Goal: Task Accomplishment & Management: Manage account settings

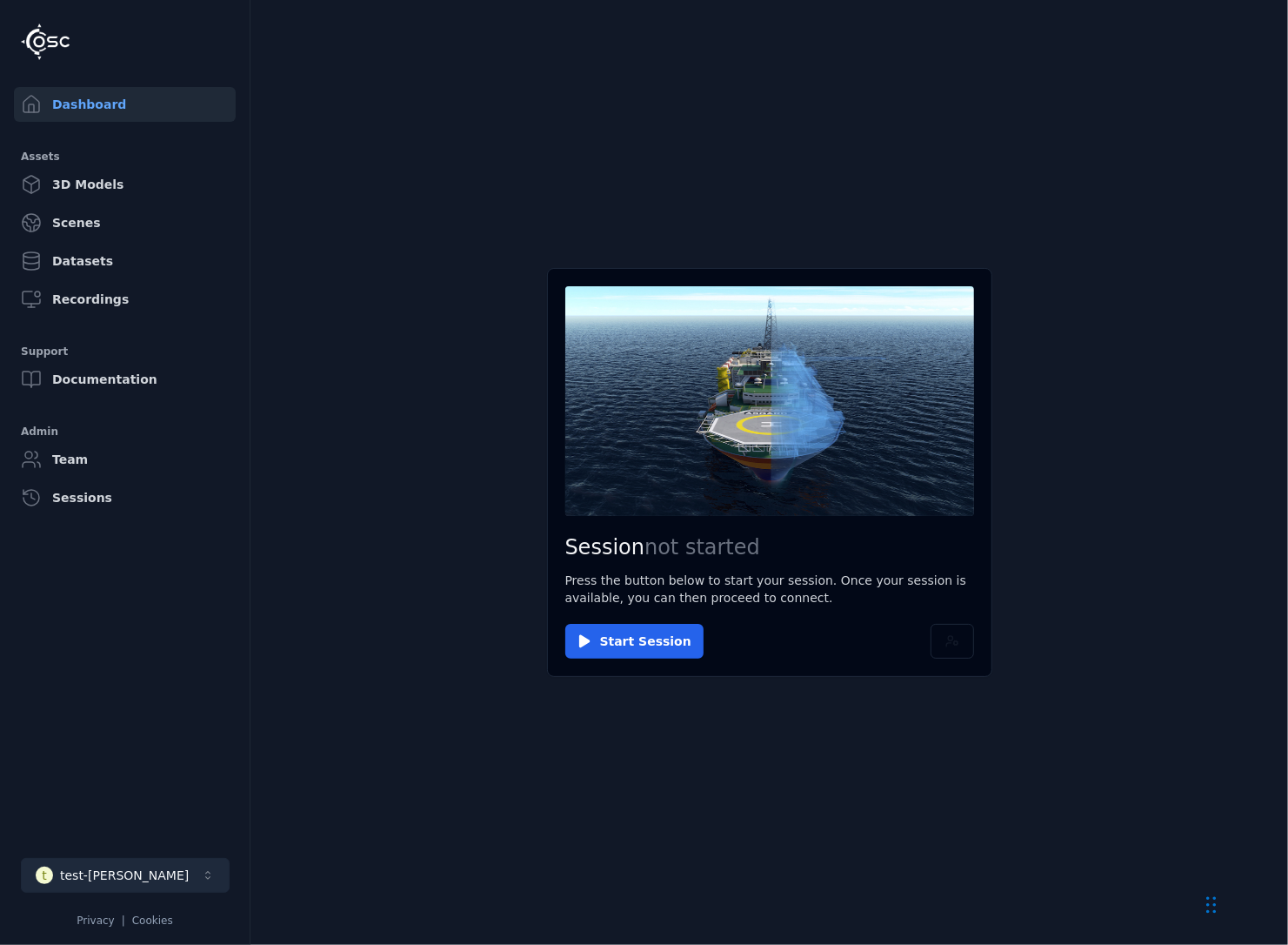
click at [173, 875] on button "t test-[PERSON_NAME]" at bounding box center [125, 875] width 209 height 34
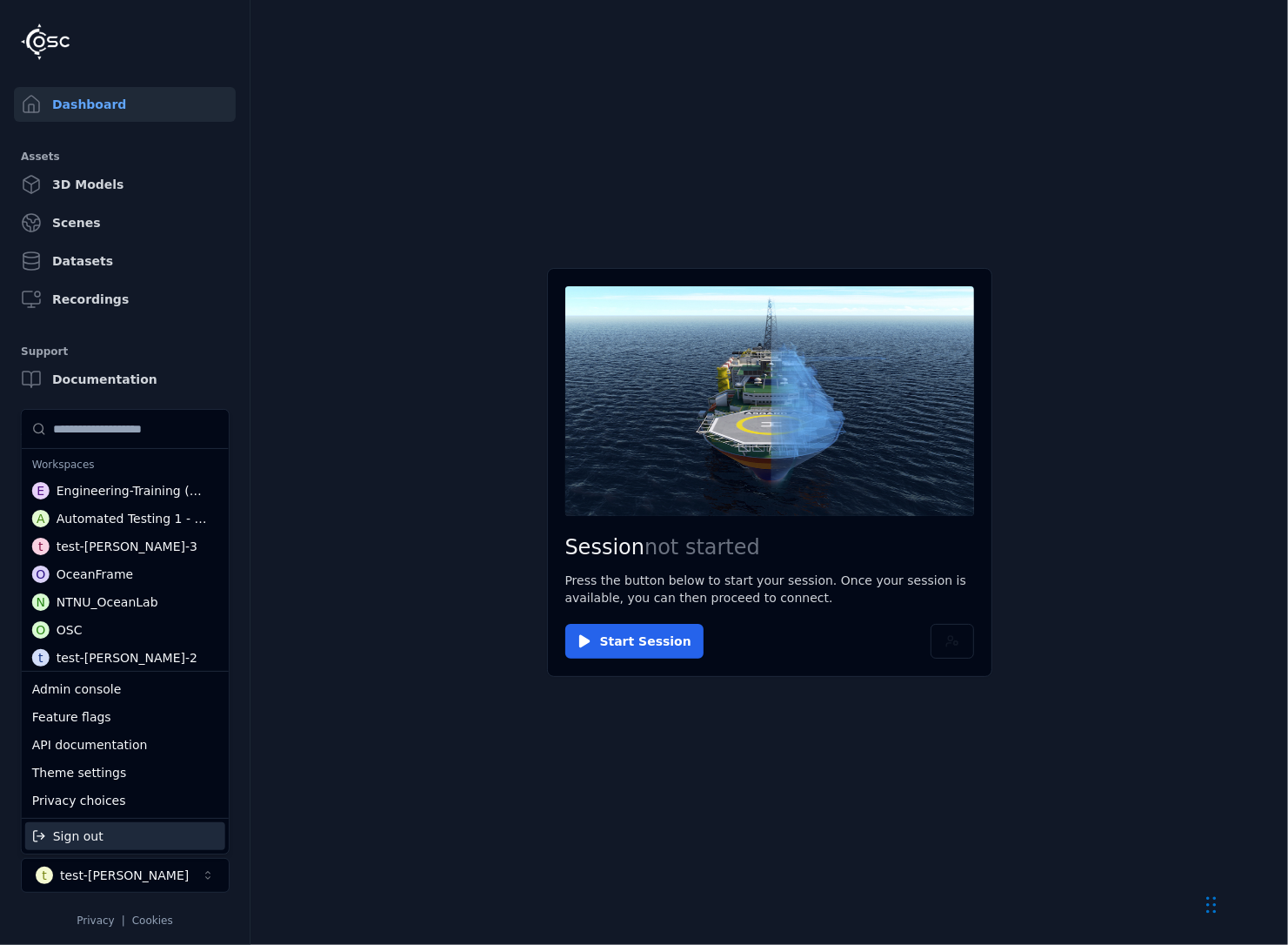
click at [157, 839] on div "Sign out" at bounding box center [125, 835] width 200 height 28
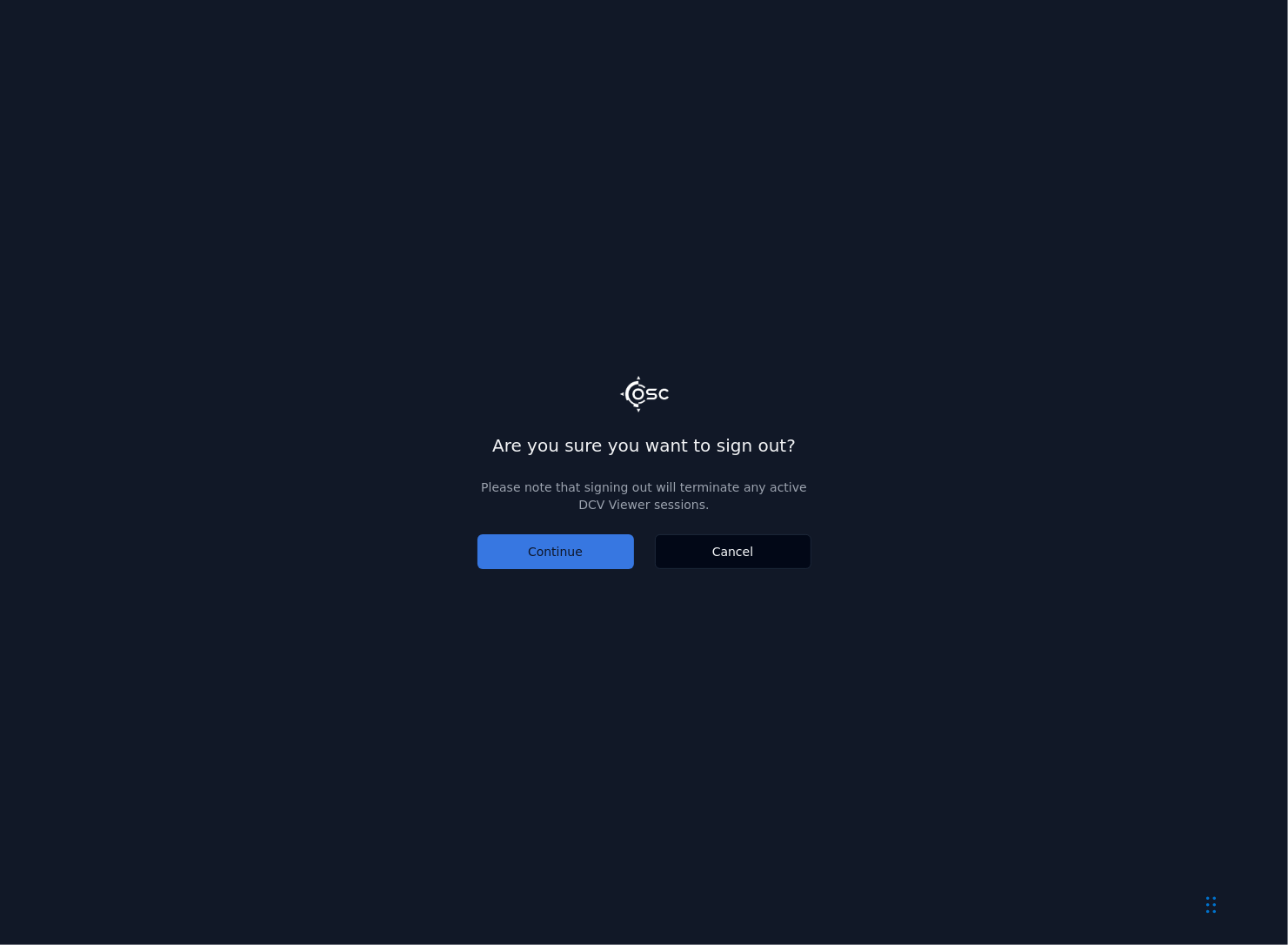
click at [548, 549] on button "Continue" at bounding box center [556, 551] width 156 height 34
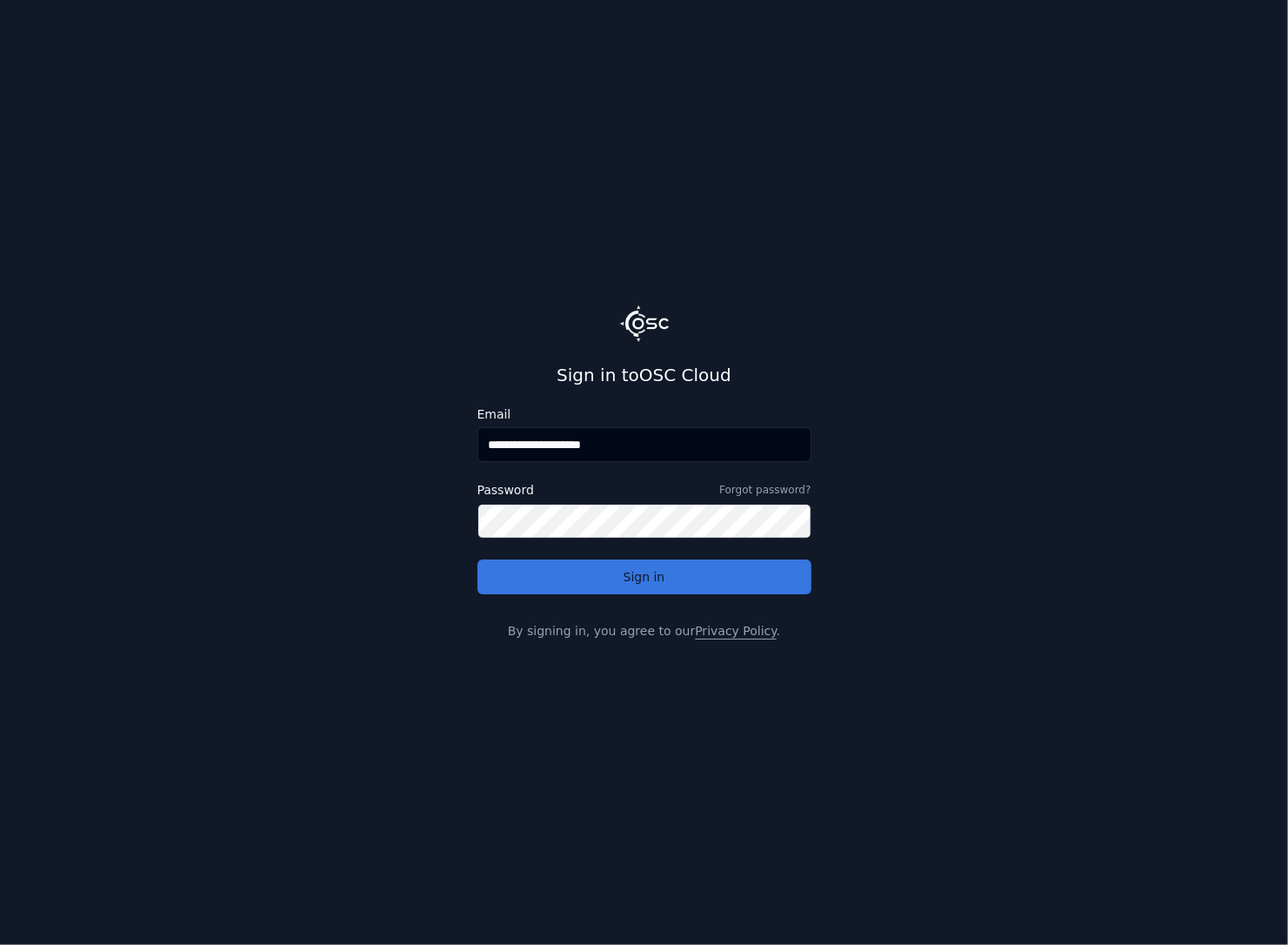
click at [549, 581] on button "Sign in" at bounding box center [644, 577] width 334 height 34
